Goal: Find specific page/section: Locate item on page

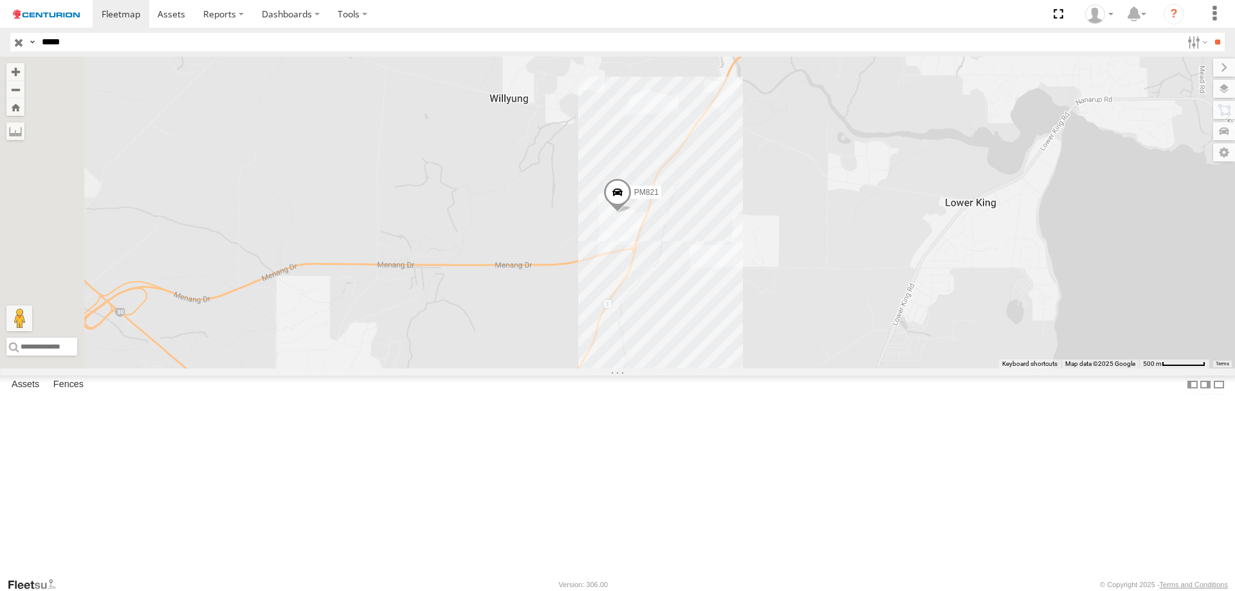
type input "*****"
click at [0, 0] on span at bounding box center [0, 0] width 0 height 0
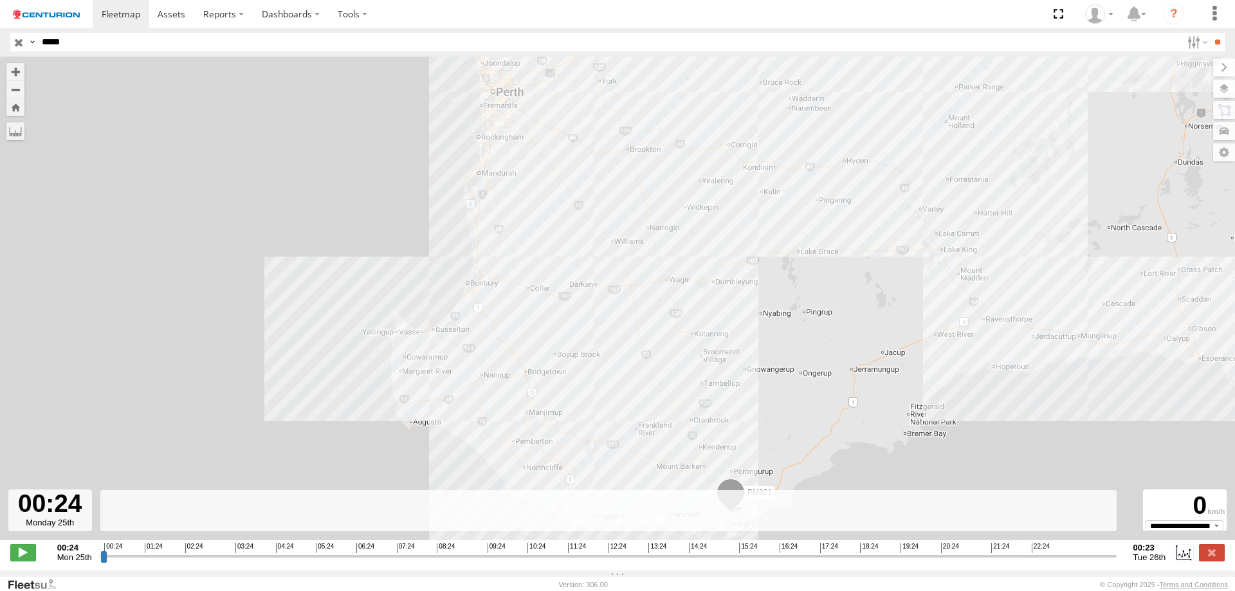
click at [562, 562] on input "range" at bounding box center [608, 556] width 1016 height 12
click at [585, 560] on input "range" at bounding box center [608, 556] width 1016 height 12
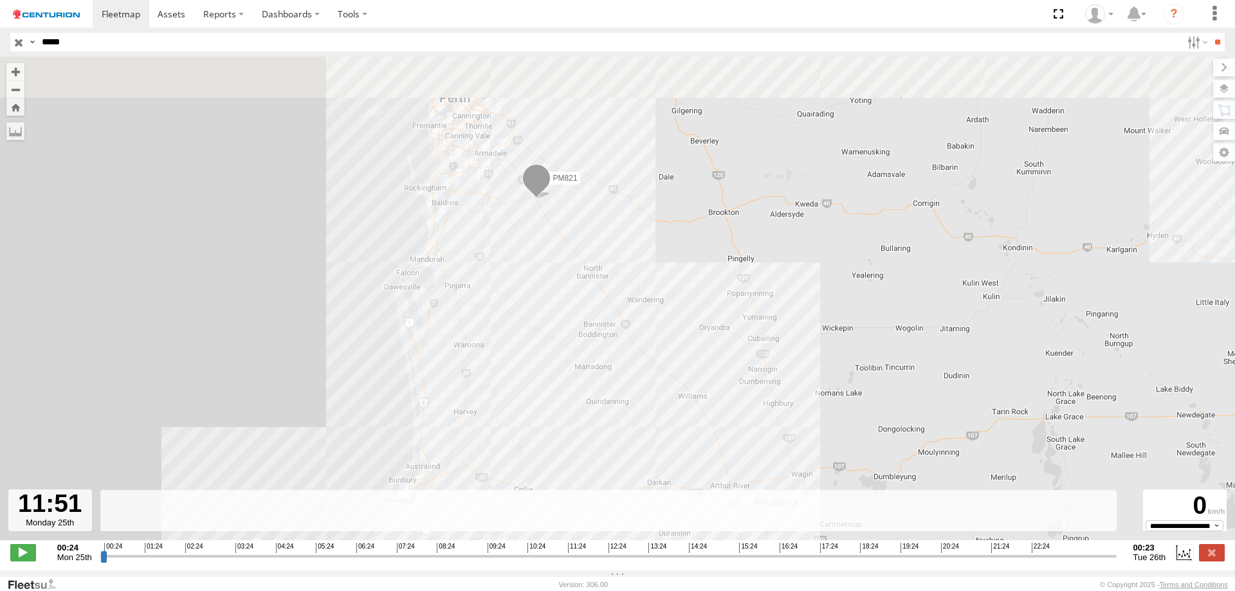
drag, startPoint x: 494, startPoint y: 199, endPoint x: 554, endPoint y: 419, distance: 227.5
click at [554, 419] on div "PM821" at bounding box center [617, 305] width 1235 height 497
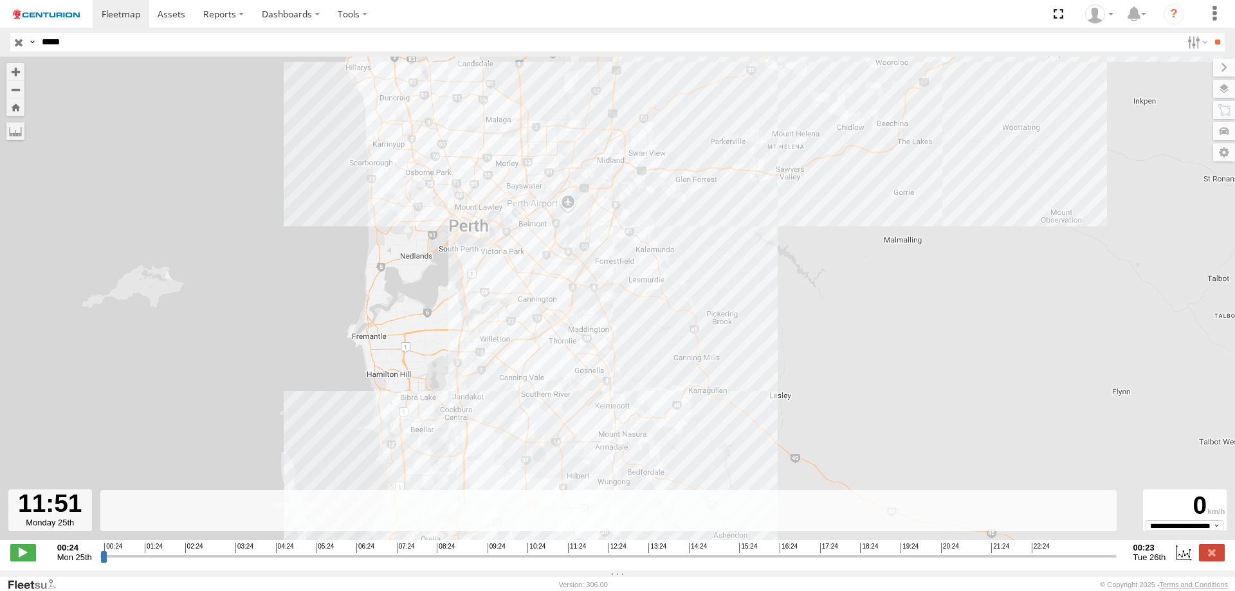
drag, startPoint x: 578, startPoint y: 370, endPoint x: 637, endPoint y: 325, distance: 74.9
click at [630, 298] on div "PM821" at bounding box center [617, 305] width 1235 height 497
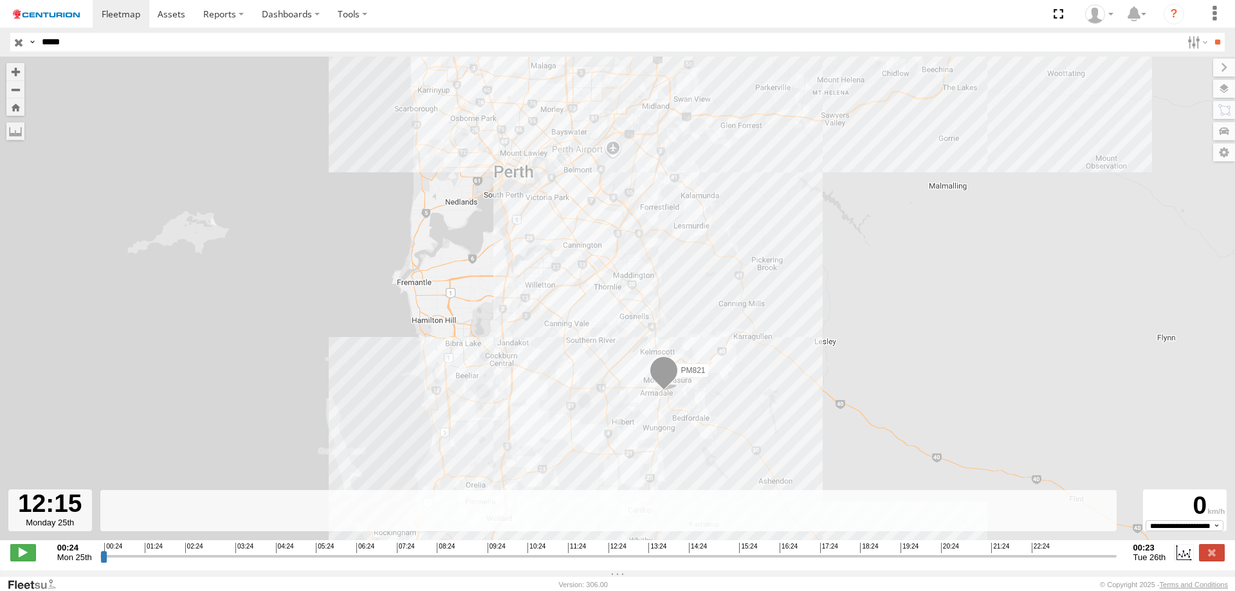
click at [601, 562] on input "range" at bounding box center [608, 556] width 1016 height 12
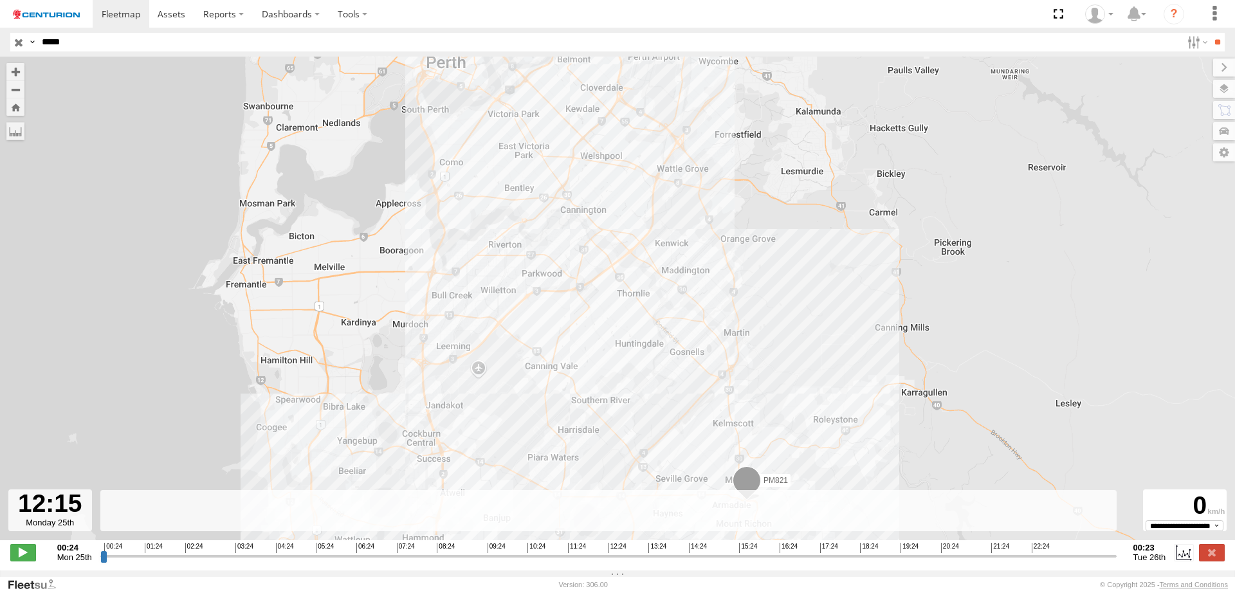
drag, startPoint x: 637, startPoint y: 350, endPoint x: 598, endPoint y: 473, distance: 129.4
click at [602, 462] on div "PM821" at bounding box center [617, 305] width 1235 height 497
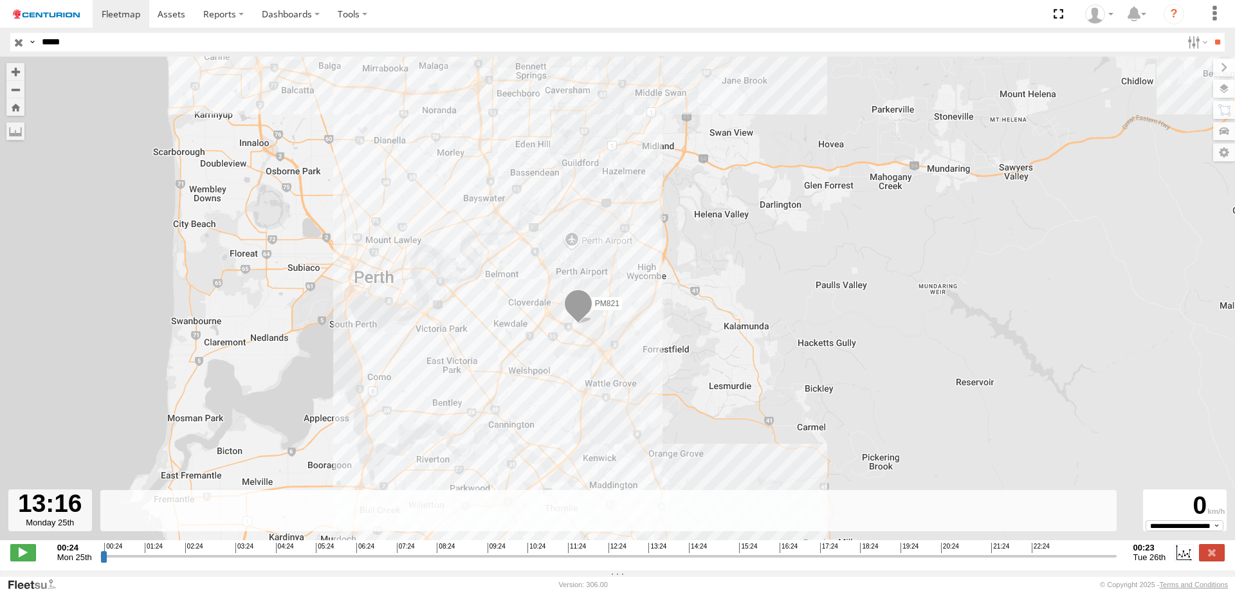
click at [644, 560] on input "range" at bounding box center [608, 556] width 1016 height 12
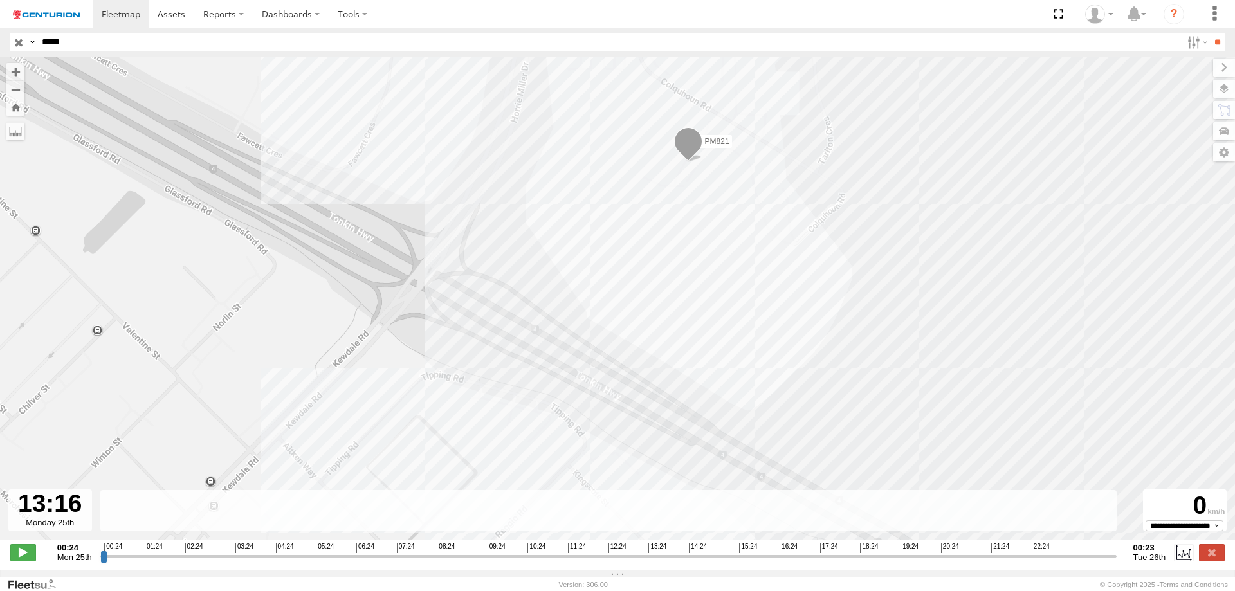
drag, startPoint x: 655, startPoint y: 223, endPoint x: 622, endPoint y: 414, distance: 194.4
click at [632, 325] on div "PM821" at bounding box center [617, 305] width 1235 height 497
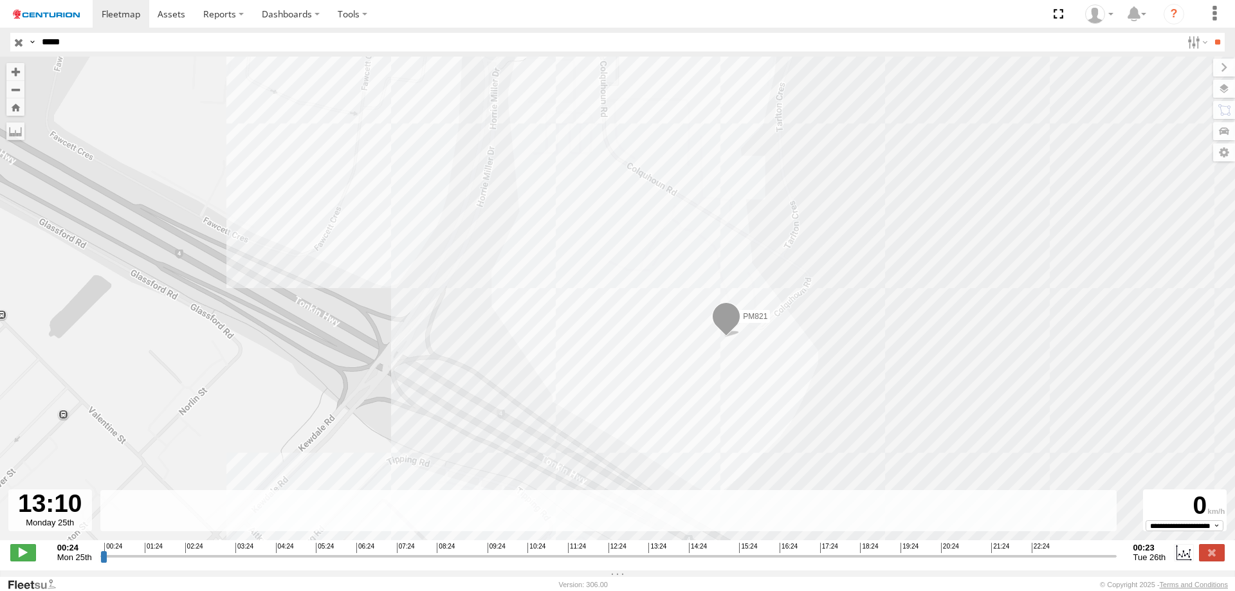
click at [640, 561] on input "range" at bounding box center [608, 556] width 1016 height 12
click at [637, 561] on input "range" at bounding box center [608, 556] width 1016 height 12
click at [634, 560] on input "range" at bounding box center [608, 556] width 1016 height 12
type input "**********"
click at [633, 560] on input "range" at bounding box center [608, 556] width 1016 height 12
